Goal: Information Seeking & Learning: Learn about a topic

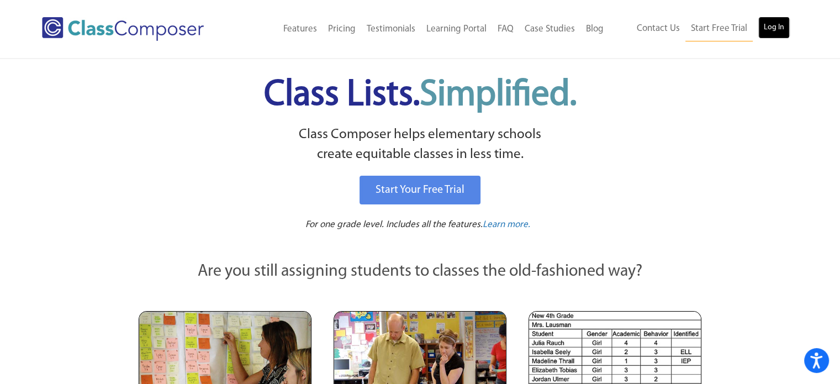
click at [778, 25] on link "Log In" at bounding box center [774, 28] width 31 height 22
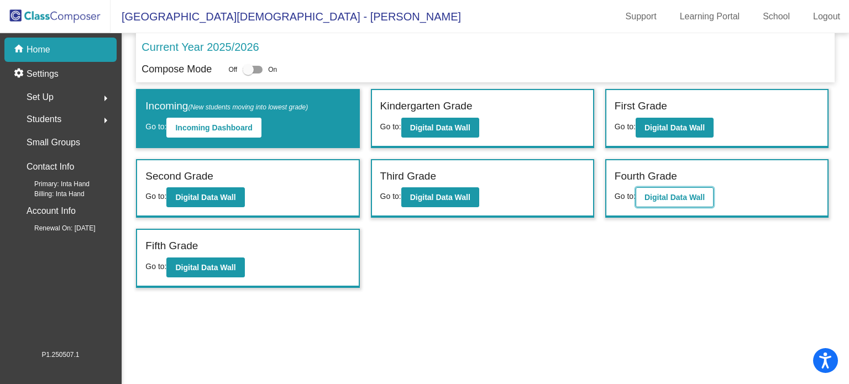
click at [687, 191] on button "Digital Data Wall" at bounding box center [674, 197] width 78 height 20
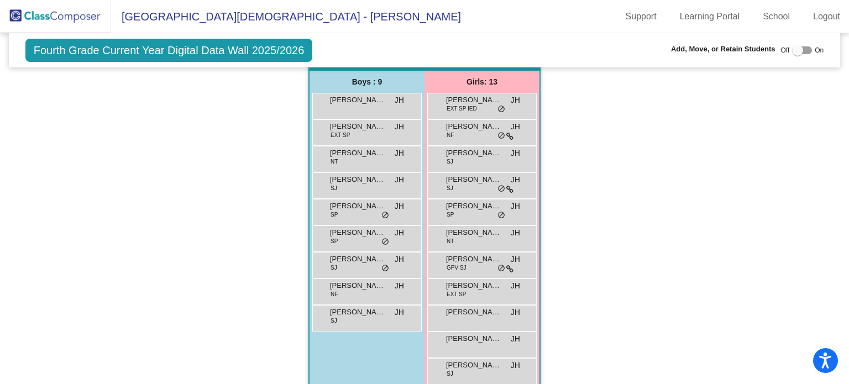
scroll to position [632, 0]
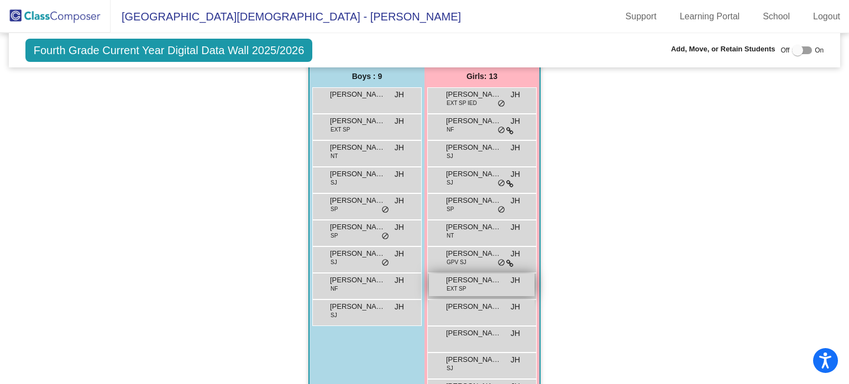
click at [493, 281] on span "[PERSON_NAME]" at bounding box center [473, 280] width 55 height 11
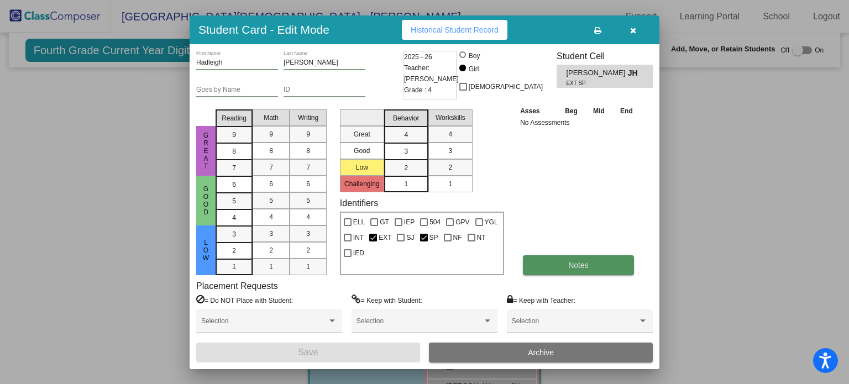
click at [558, 259] on button "Notes" at bounding box center [578, 265] width 111 height 20
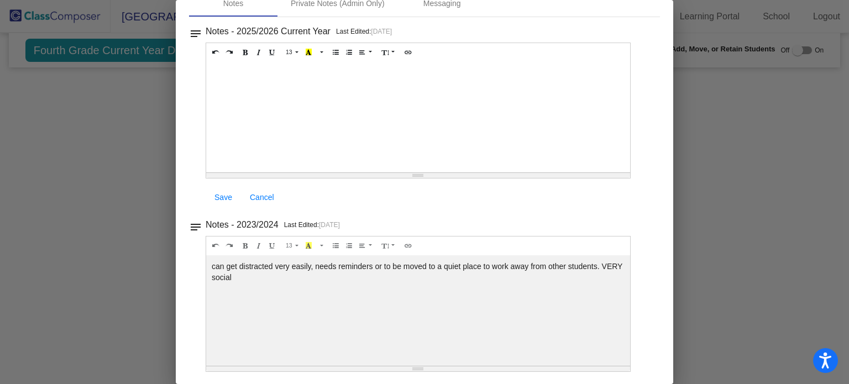
scroll to position [0, 0]
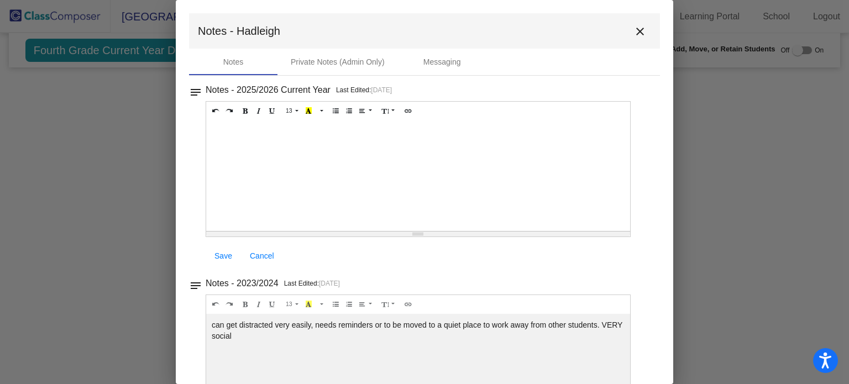
click at [634, 30] on mat-icon "close" at bounding box center [639, 31] width 13 height 13
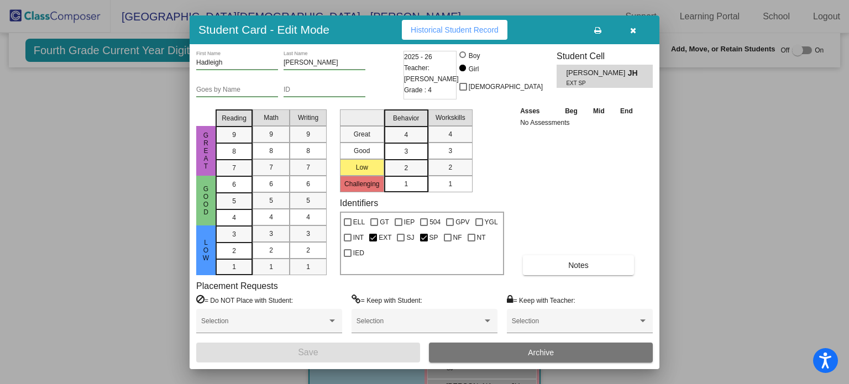
click at [630, 23] on button "button" at bounding box center [632, 30] width 35 height 20
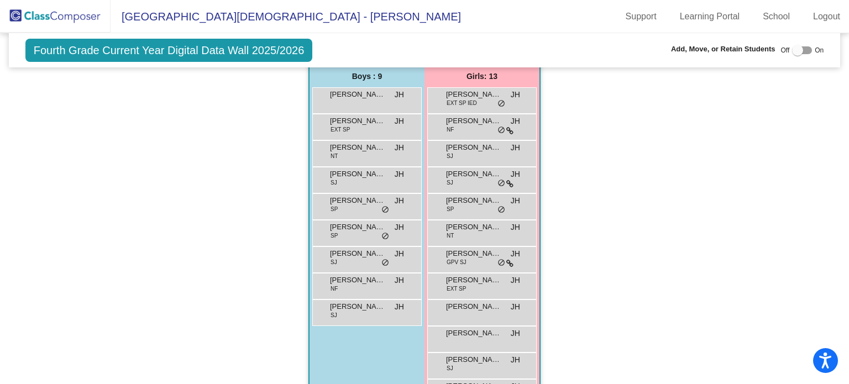
click at [550, 298] on div "Hallway - Hallway Class picture_as_pdf Add Student First Name Last Name Student…" at bounding box center [424, 51] width 815 height 798
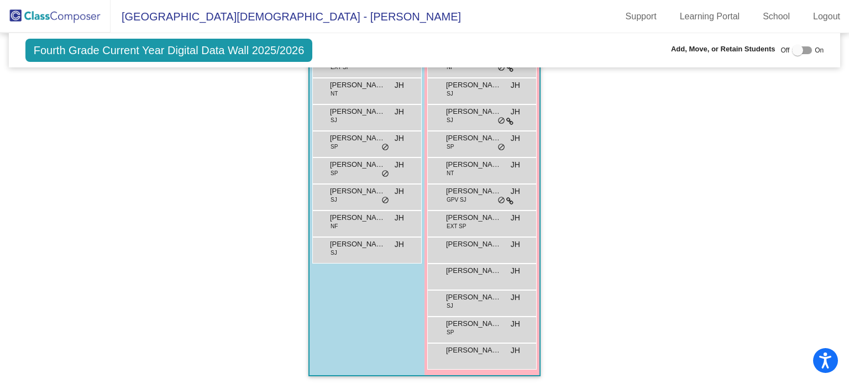
scroll to position [695, 0]
click at [486, 79] on span "Charlotte Edwards" at bounding box center [473, 84] width 55 height 11
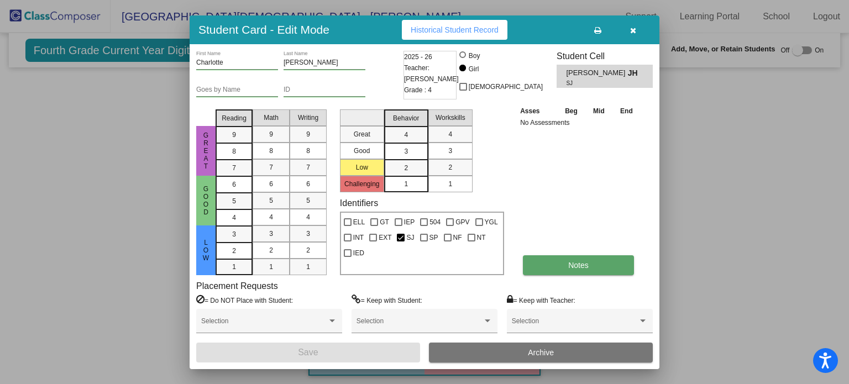
click at [561, 266] on button "Notes" at bounding box center [578, 265] width 111 height 20
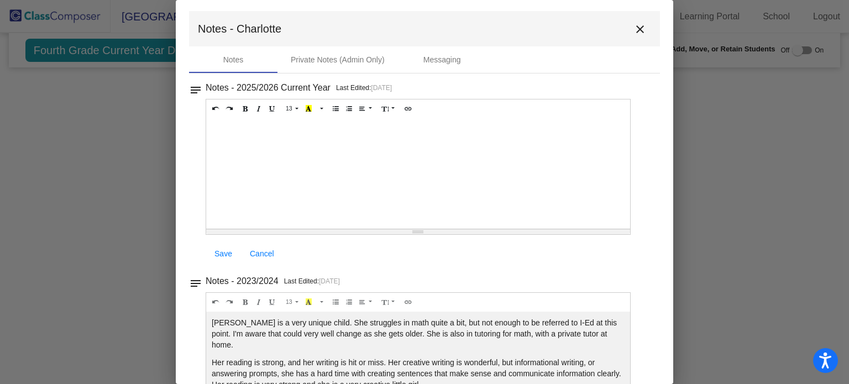
scroll to position [0, 0]
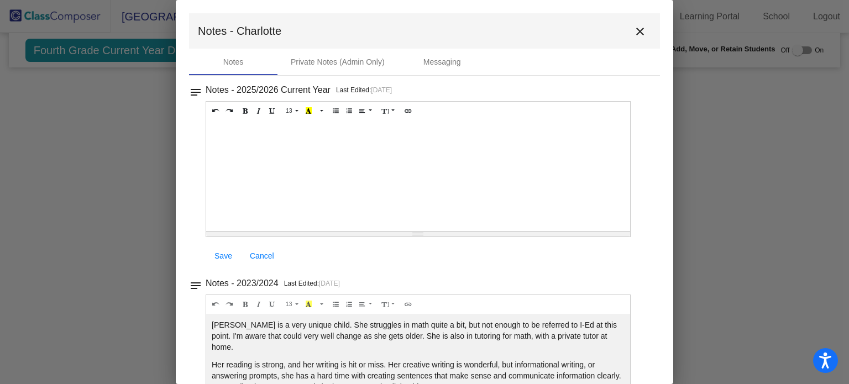
click at [633, 29] on mat-icon "close" at bounding box center [639, 31] width 13 height 13
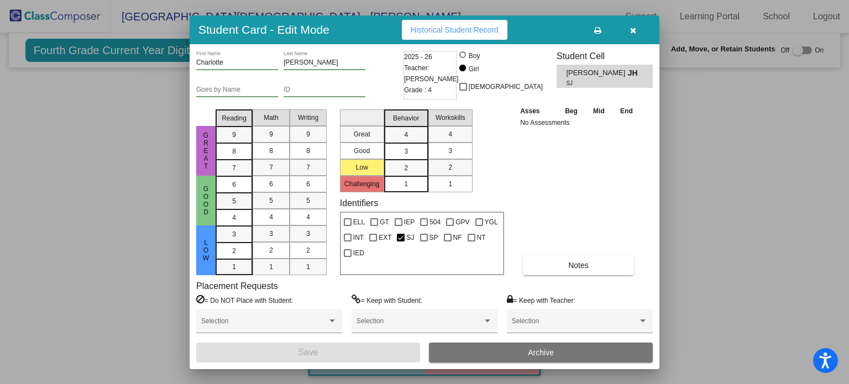
click at [629, 29] on button "button" at bounding box center [632, 30] width 35 height 20
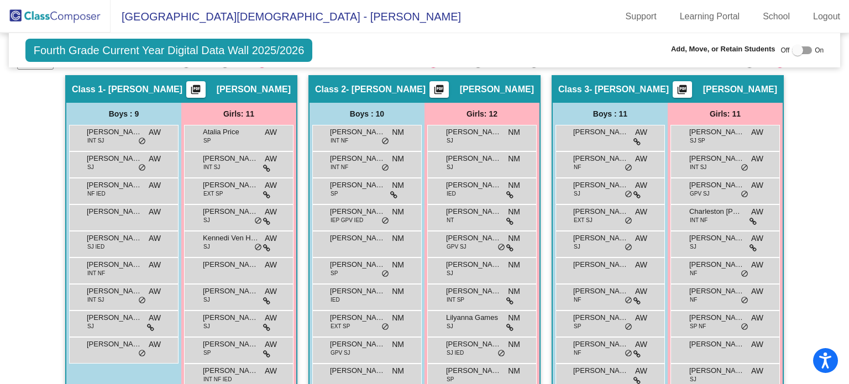
scroll to position [186, 0]
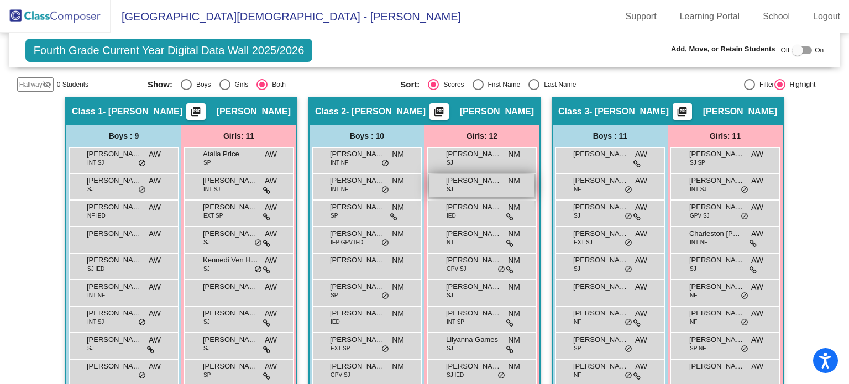
click at [492, 183] on div "Adelaide Campfield SJ NM lock do_not_disturb_alt" at bounding box center [482, 185] width 106 height 23
